Goal: Find specific page/section: Find specific page/section

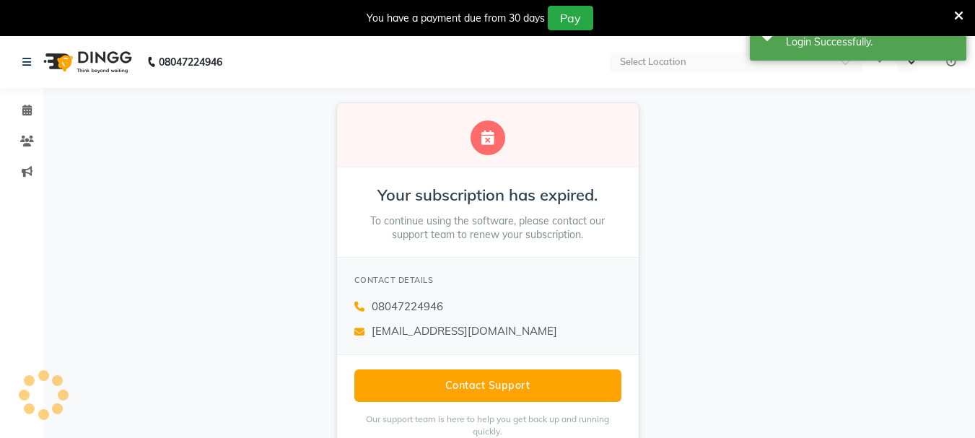
select select "en"
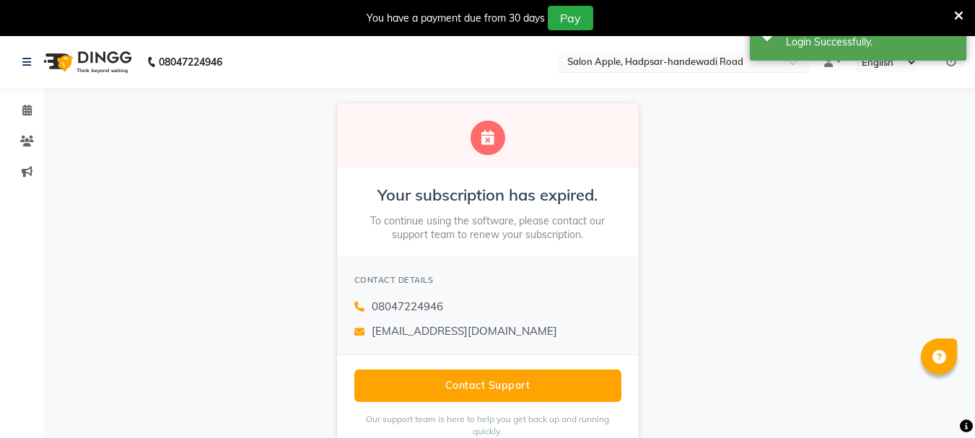
click at [667, 60] on input "text" at bounding box center [668, 63] width 209 height 14
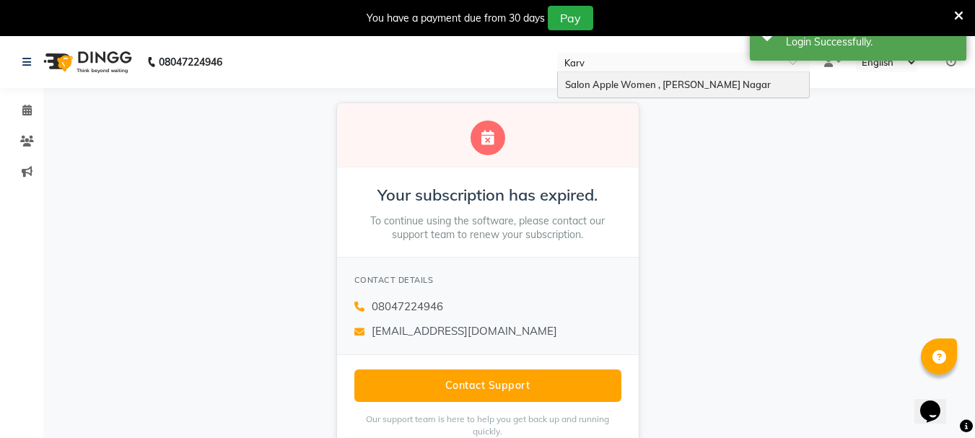
type input "[PERSON_NAME]"
click at [673, 83] on span "Salon Apple Women , [PERSON_NAME] Nagar" at bounding box center [668, 85] width 206 height 12
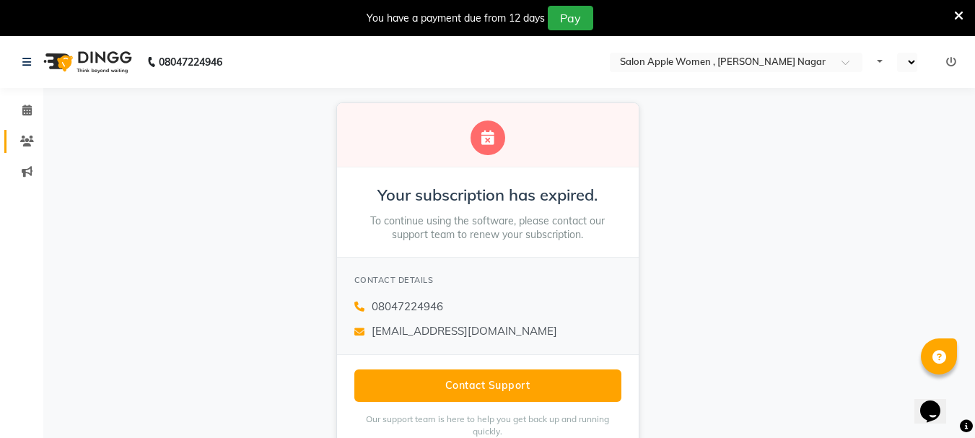
select select "en"
click at [26, 136] on icon at bounding box center [27, 141] width 14 height 11
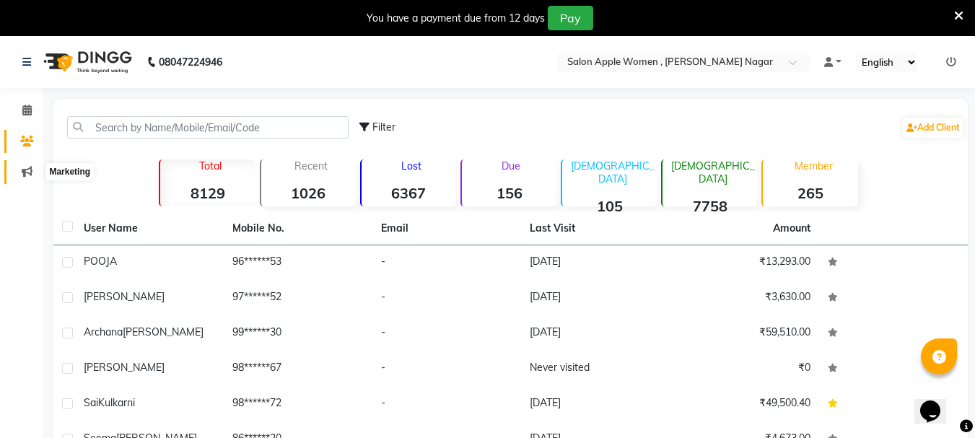
click at [30, 167] on icon at bounding box center [27, 171] width 11 height 11
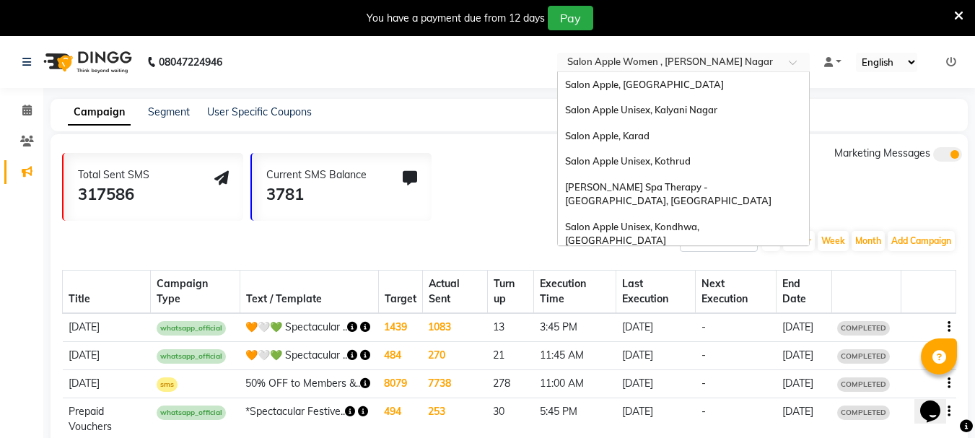
click at [638, 57] on input "text" at bounding box center [668, 63] width 209 height 14
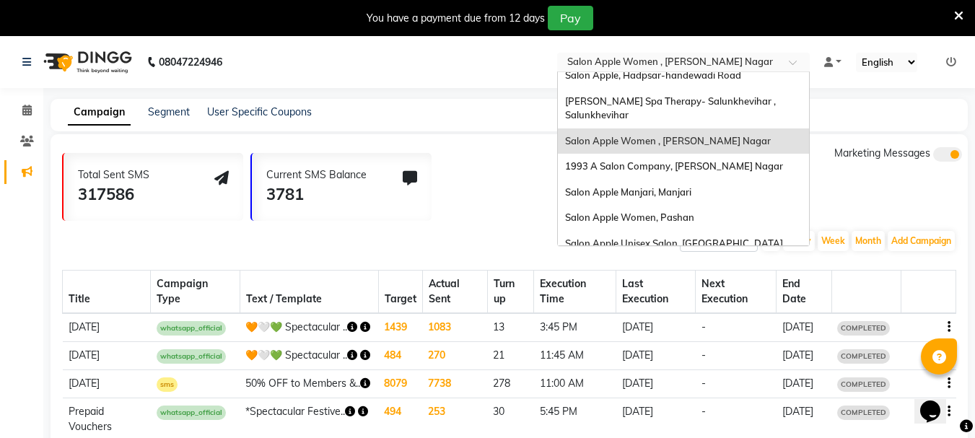
click at [632, 62] on input "text" at bounding box center [668, 63] width 209 height 14
click at [484, 66] on nav "08047224946 Select Location × Salon Apple Women , Karve Nagar Salon Apple, Sinh…" at bounding box center [487, 62] width 975 height 52
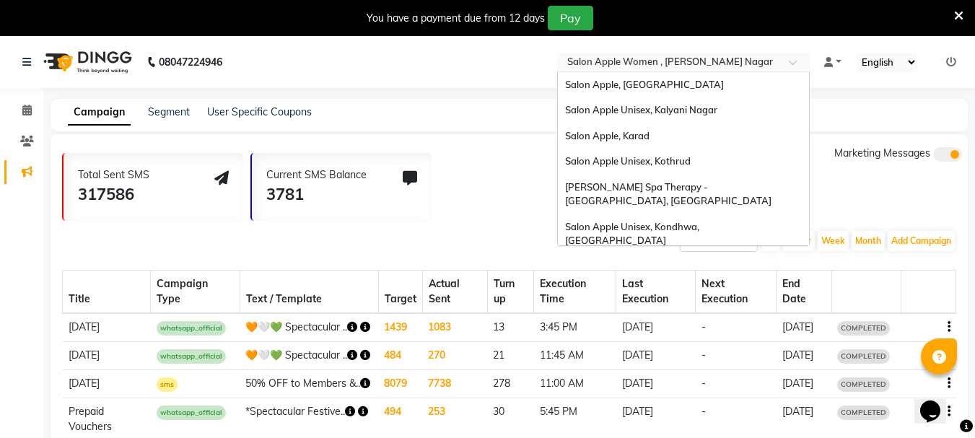
click at [756, 57] on input "text" at bounding box center [668, 63] width 209 height 14
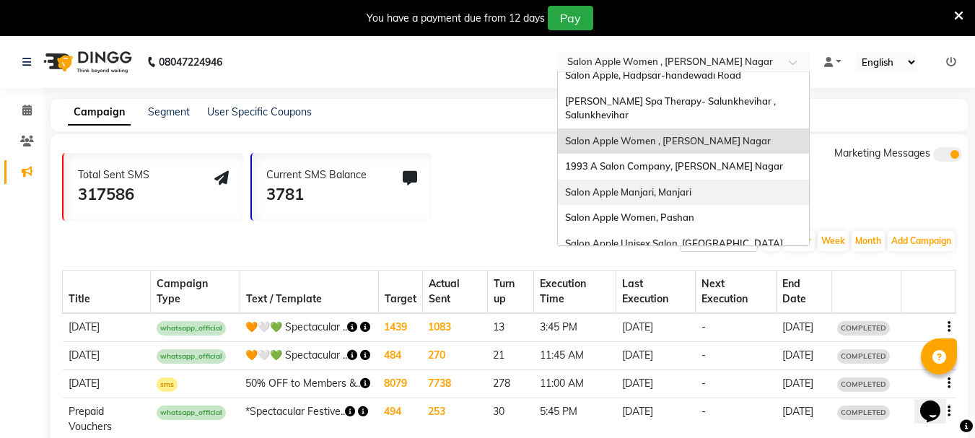
click at [912, 188] on div "Marketing Messages" at bounding box center [898, 183] width 128 height 75
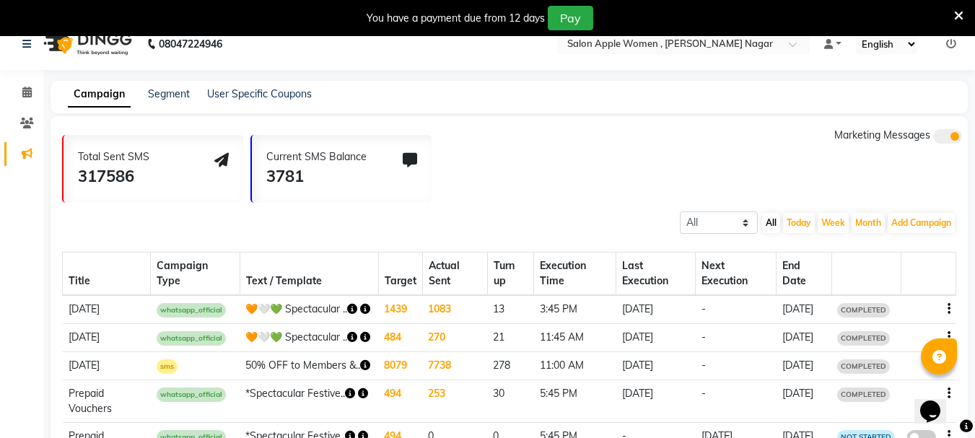
scroll to position [0, 0]
